Goal: Task Accomplishment & Management: Manage account settings

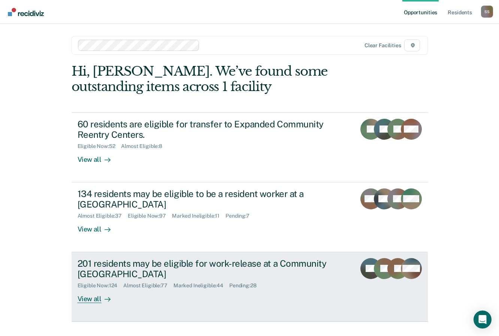
click at [84, 302] on div "View all" at bounding box center [99, 296] width 42 height 15
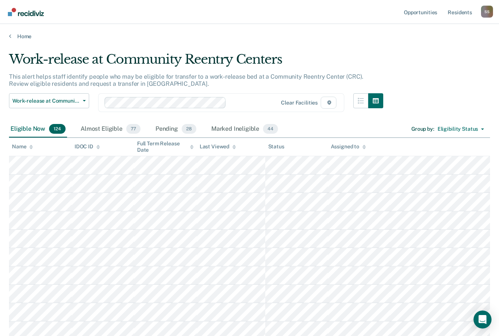
click at [214, 146] on div "Last Viewed" at bounding box center [218, 147] width 36 height 6
click at [224, 148] on div "Last Viewed" at bounding box center [218, 147] width 36 height 6
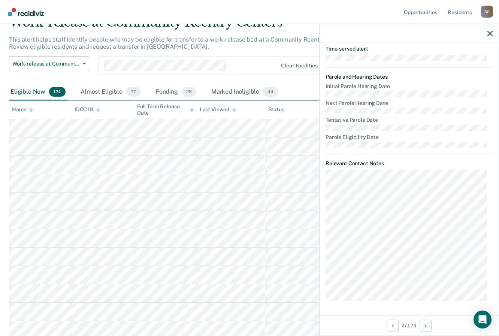
scroll to position [37, 0]
click at [404, 161] on dt "Relevant Contact Notes" at bounding box center [409, 163] width 167 height 6
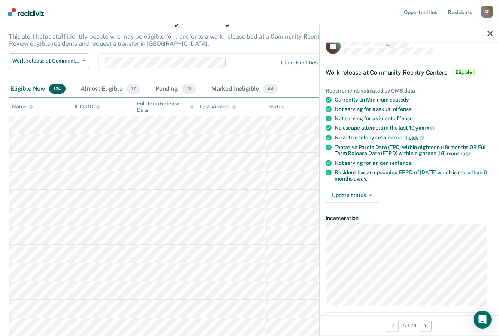
scroll to position [0, 0]
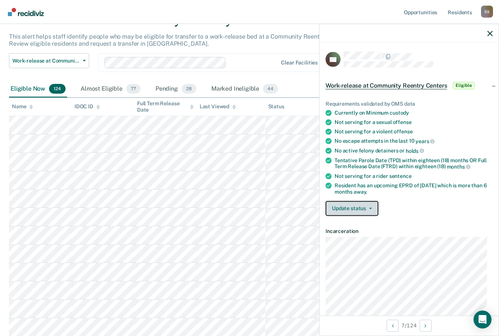
click at [370, 206] on button "Update status" at bounding box center [352, 208] width 53 height 15
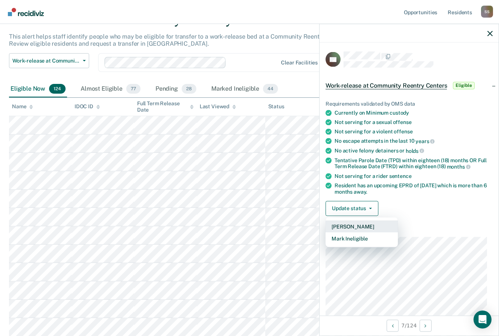
click at [363, 226] on button "[PERSON_NAME]" at bounding box center [362, 226] width 72 height 12
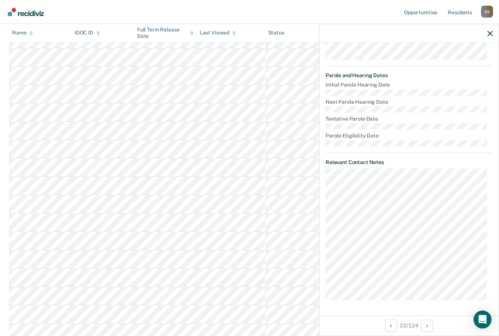
scroll to position [259, 0]
click at [392, 152] on article "CR Work-release at Community Reentry Centers Eligible Requirements validated by…" at bounding box center [409, 47] width 167 height 508
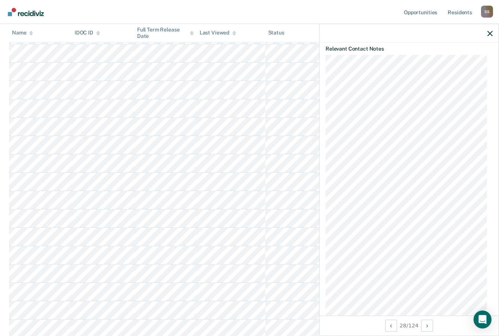
scroll to position [374, 0]
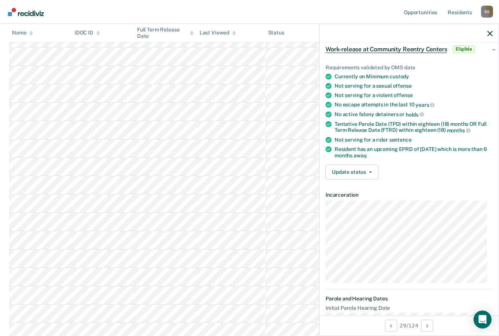
scroll to position [236, 0]
click at [215, 33] on div "Last Viewed" at bounding box center [218, 33] width 36 height 6
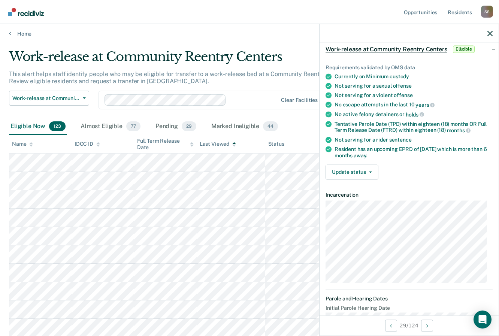
click at [211, 147] on div "Last Viewed" at bounding box center [218, 144] width 36 height 6
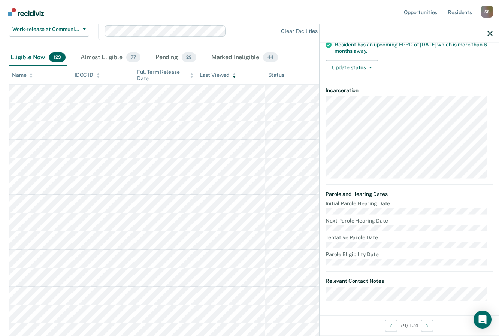
scroll to position [72, 0]
click at [491, 190] on div "NR Work-release at Community Reentry Centers Eligible Requirements validated by…" at bounding box center [409, 179] width 179 height 273
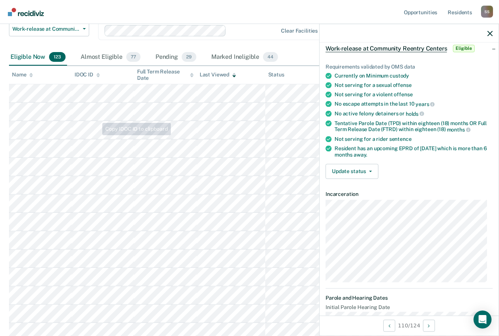
scroll to position [37, 0]
